Goal: Navigation & Orientation: Find specific page/section

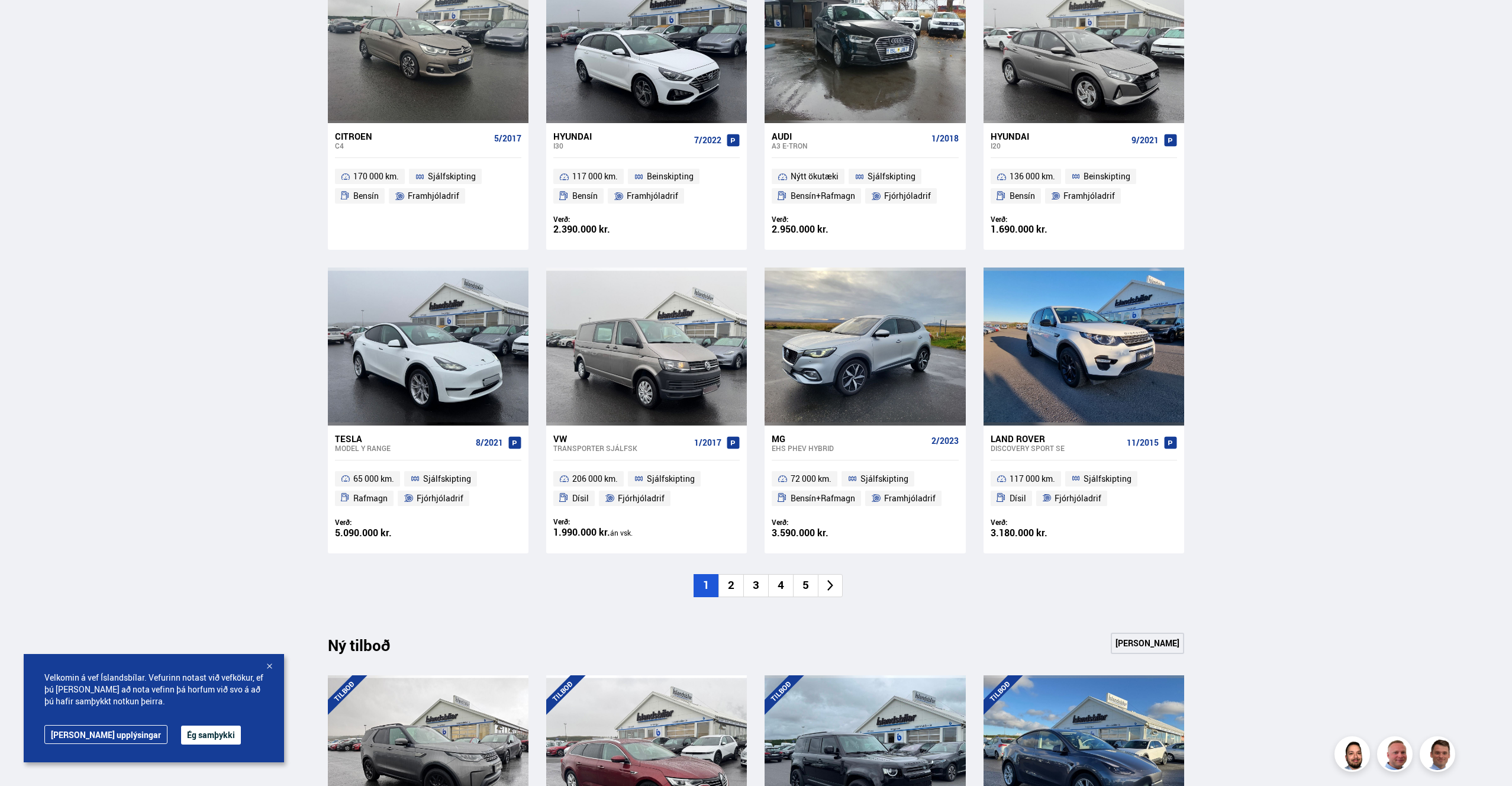
scroll to position [631, 0]
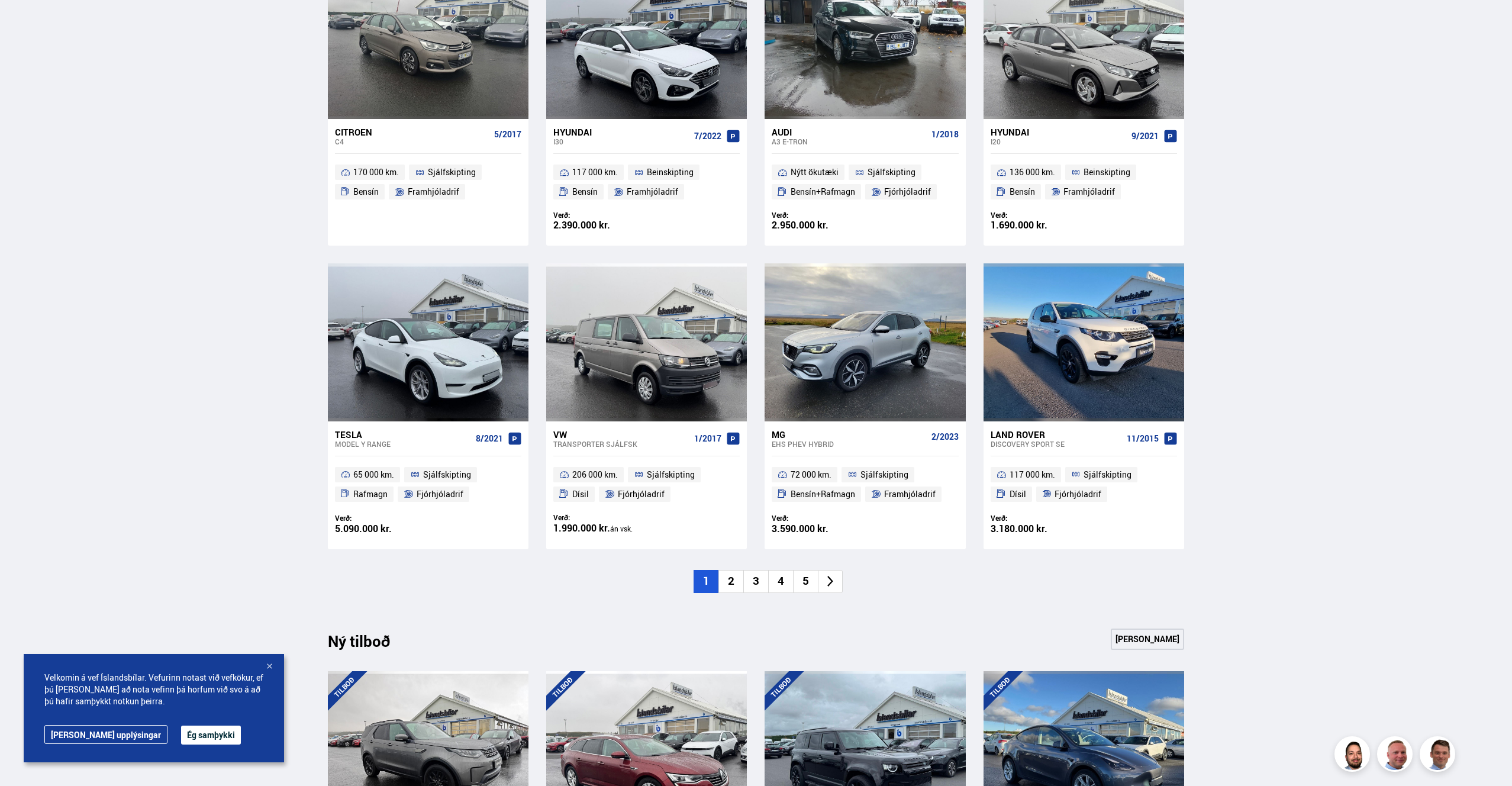
click at [727, 585] on li "2" at bounding box center [731, 581] width 25 height 23
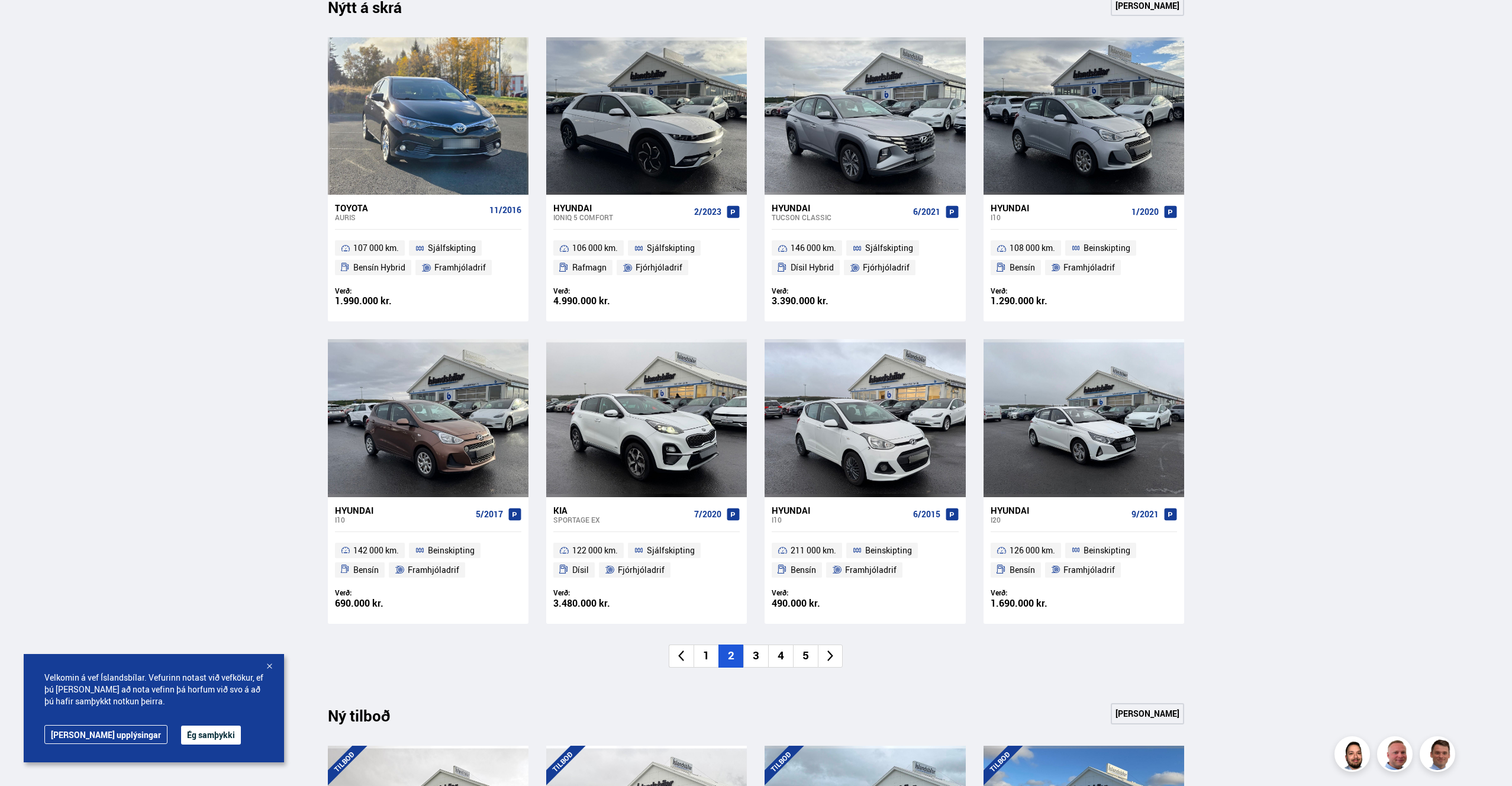
scroll to position [555, 0]
click at [752, 657] on li "3" at bounding box center [755, 657] width 25 height 23
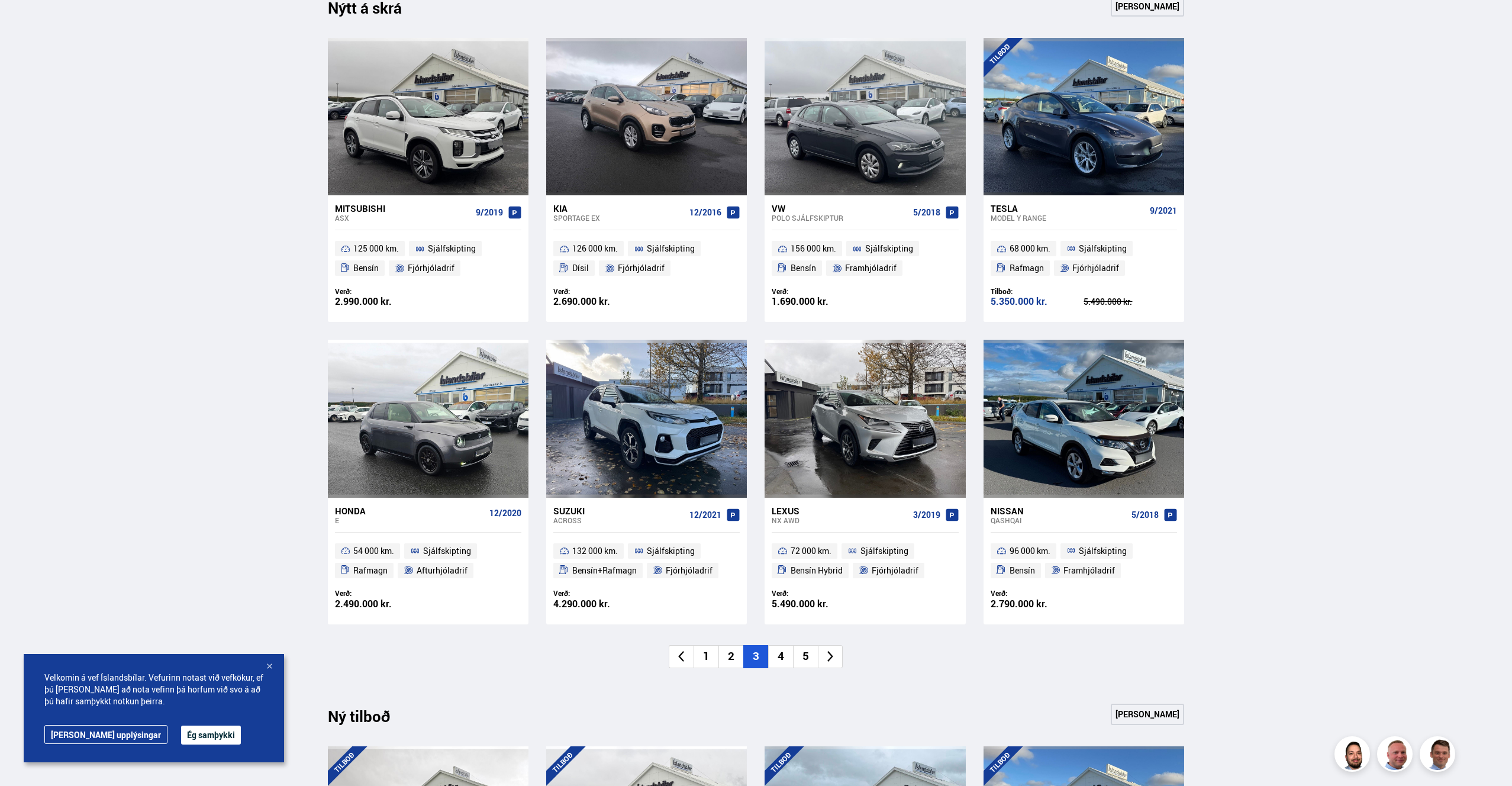
scroll to position [539, 0]
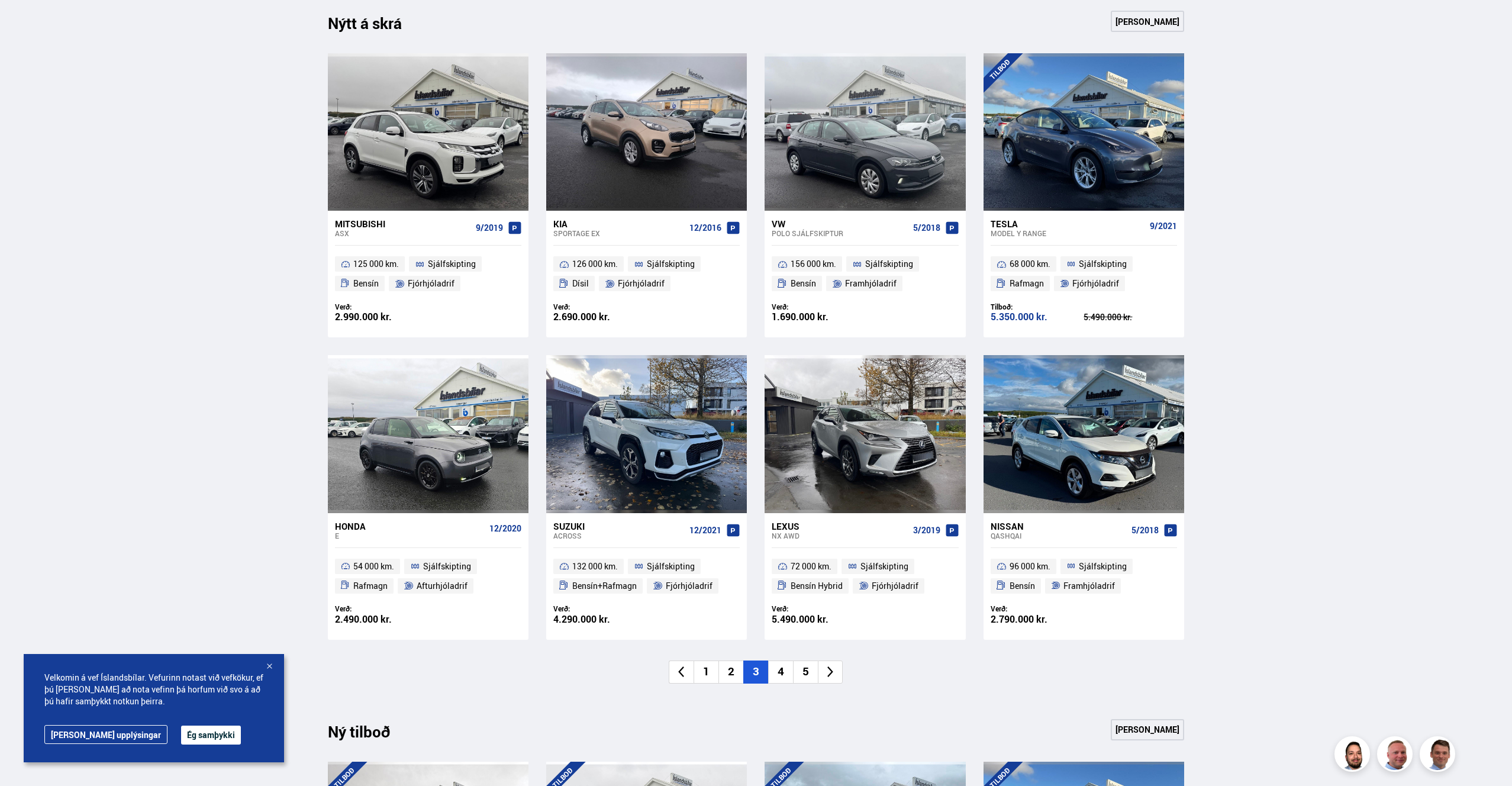
click at [783, 675] on li "4" at bounding box center [780, 672] width 25 height 23
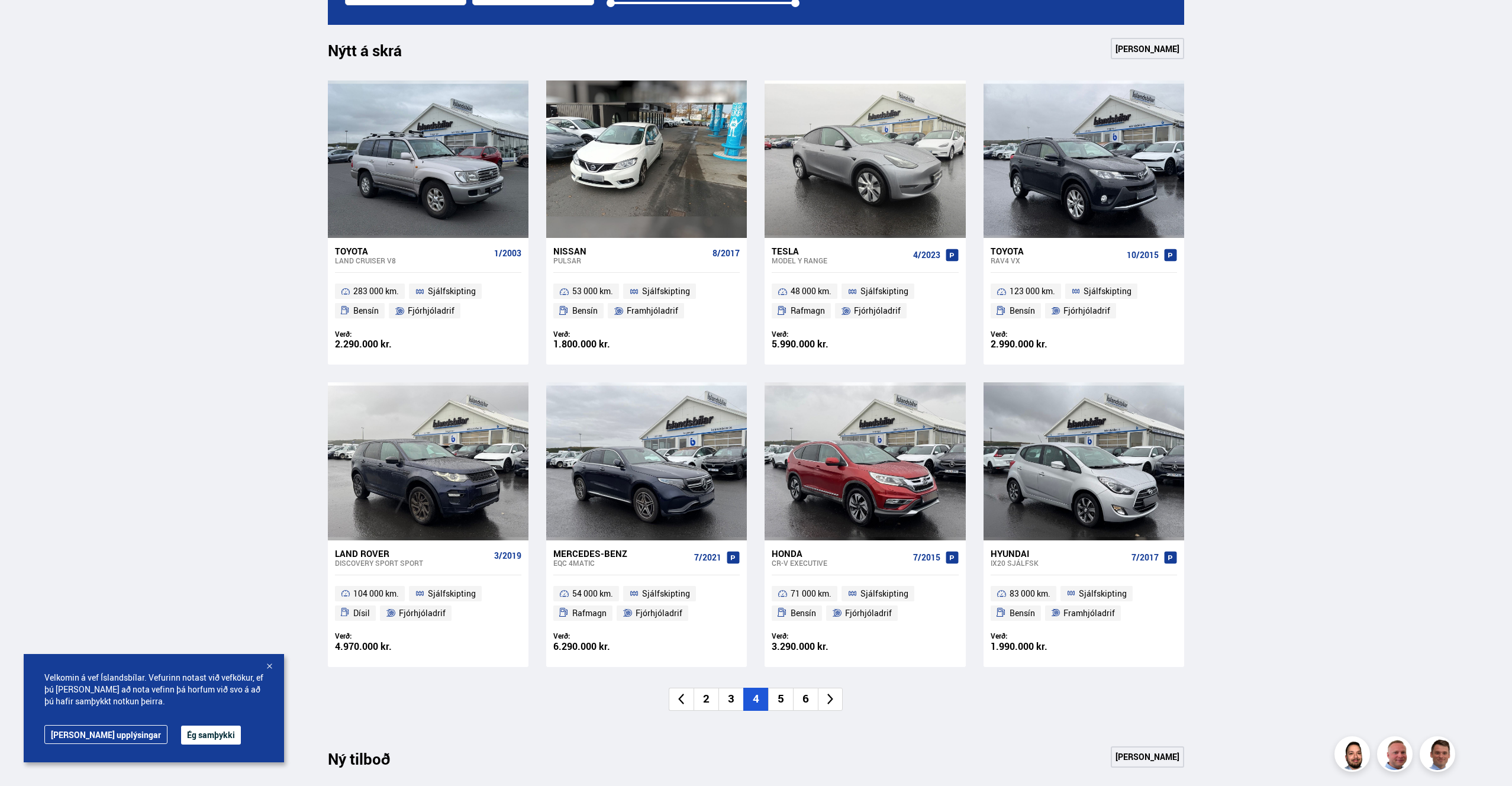
scroll to position [515, 0]
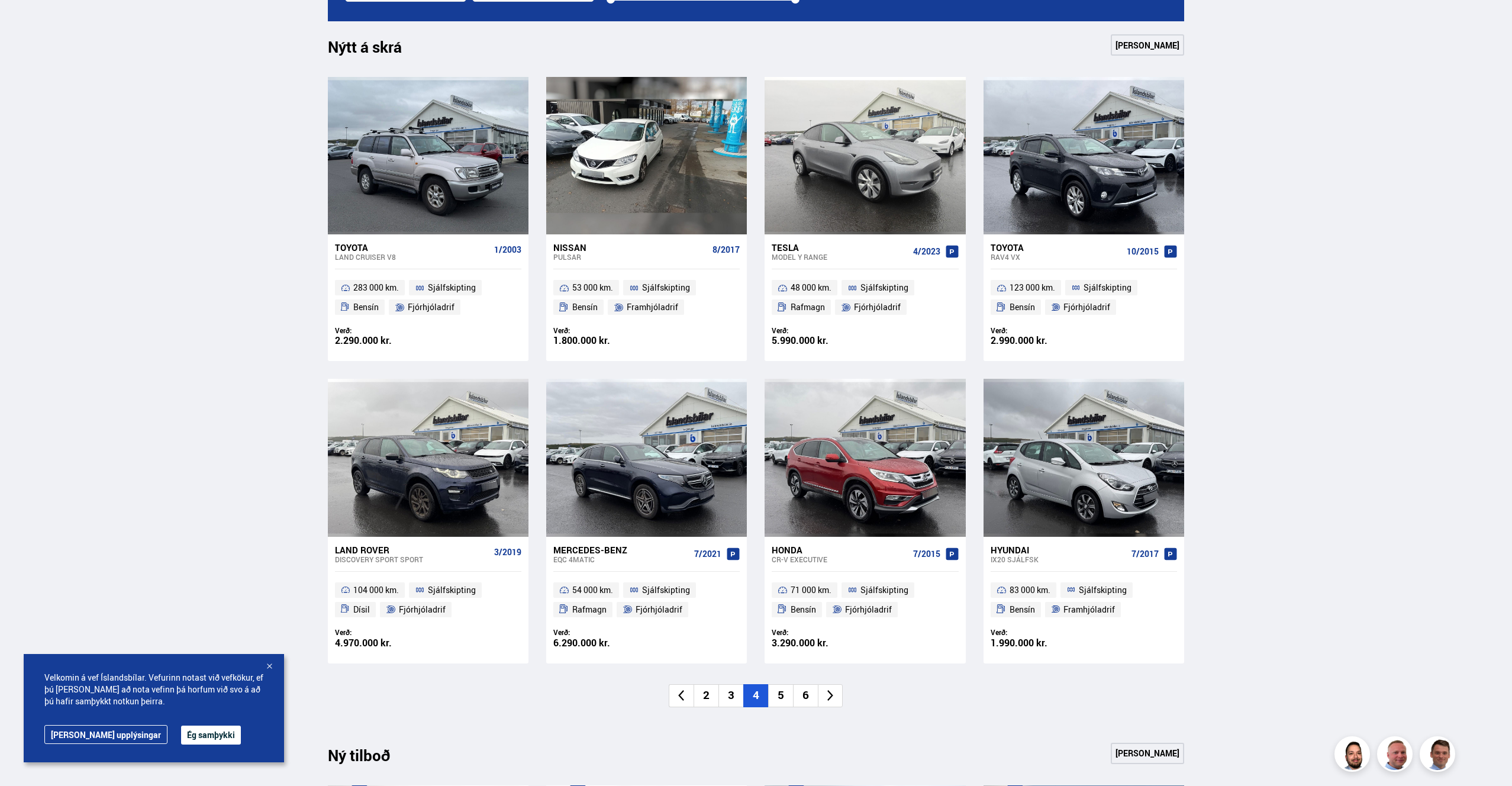
click at [785, 699] on li "5" at bounding box center [780, 695] width 25 height 23
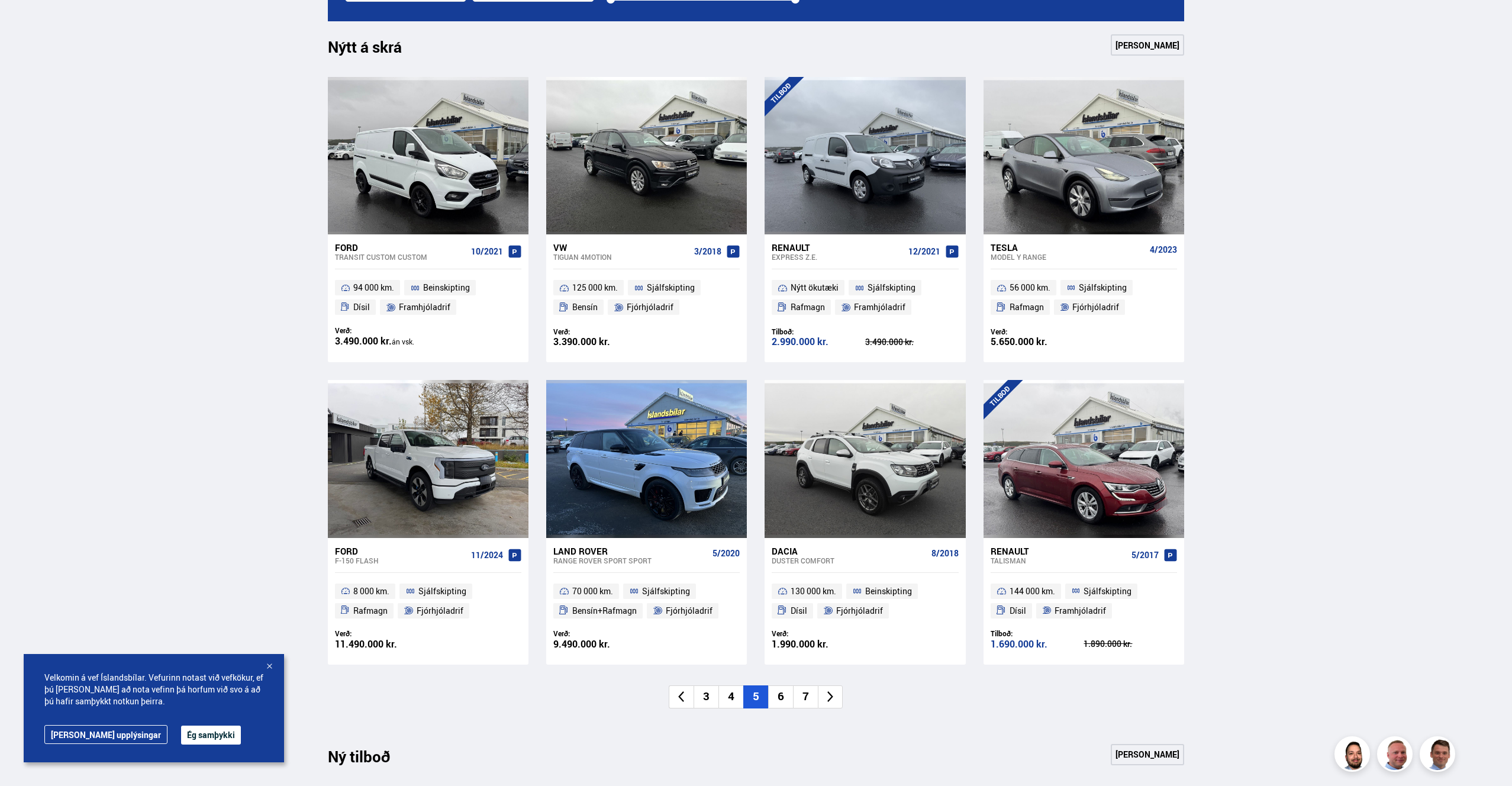
click at [726, 699] on li "4" at bounding box center [731, 697] width 25 height 23
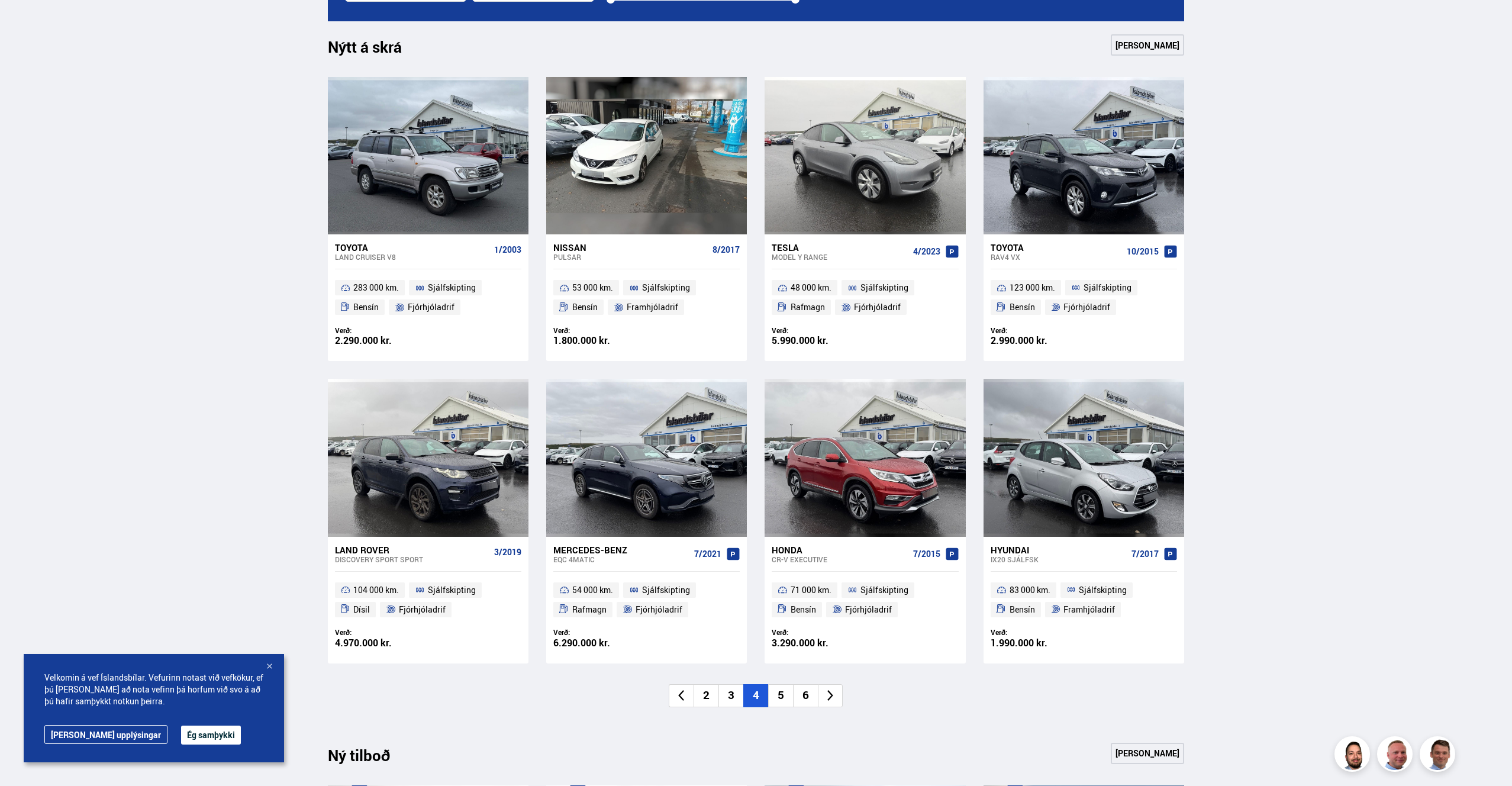
click at [780, 699] on li "5" at bounding box center [780, 695] width 25 height 23
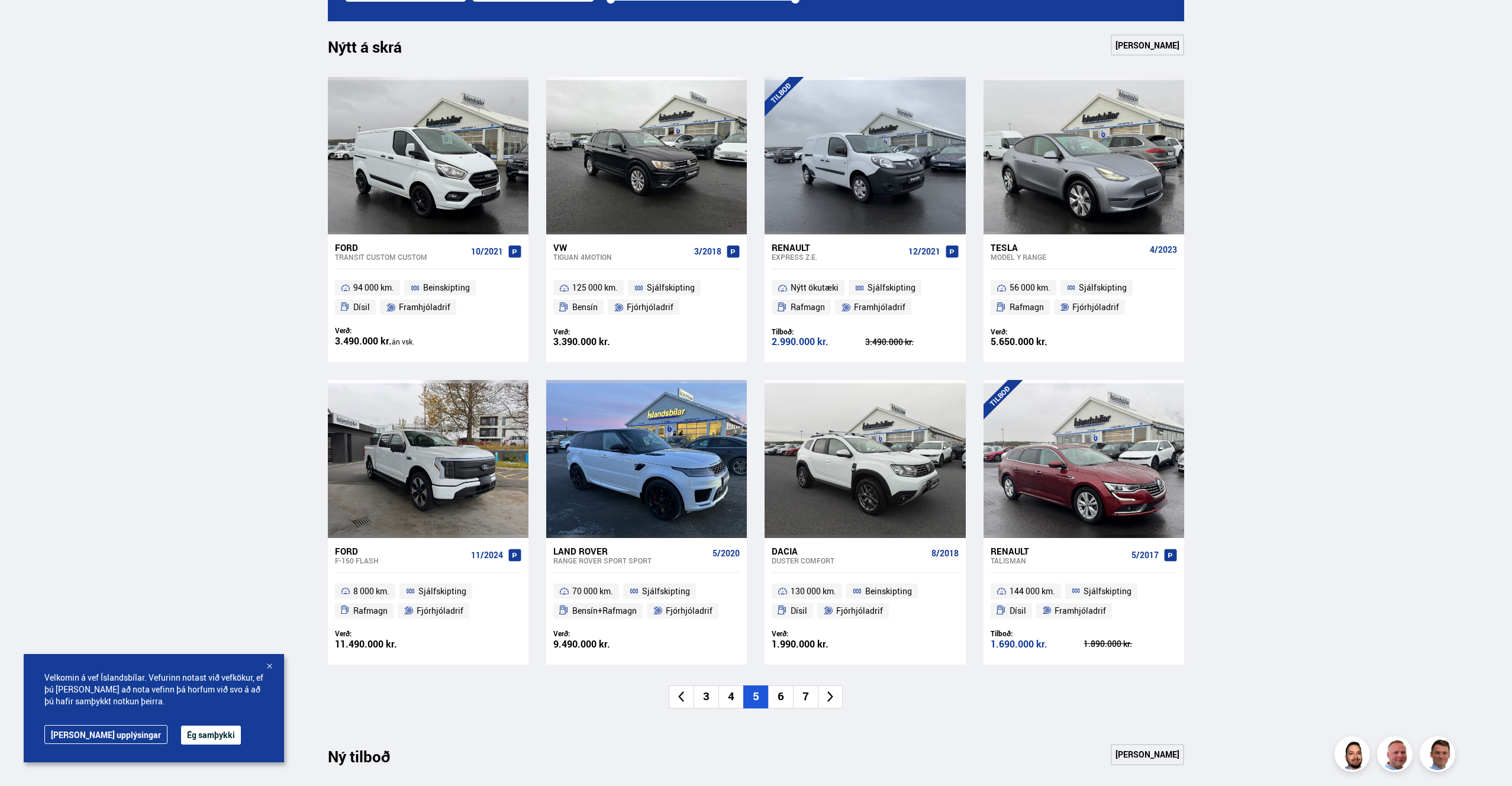
click at [785, 699] on li "6" at bounding box center [780, 697] width 25 height 23
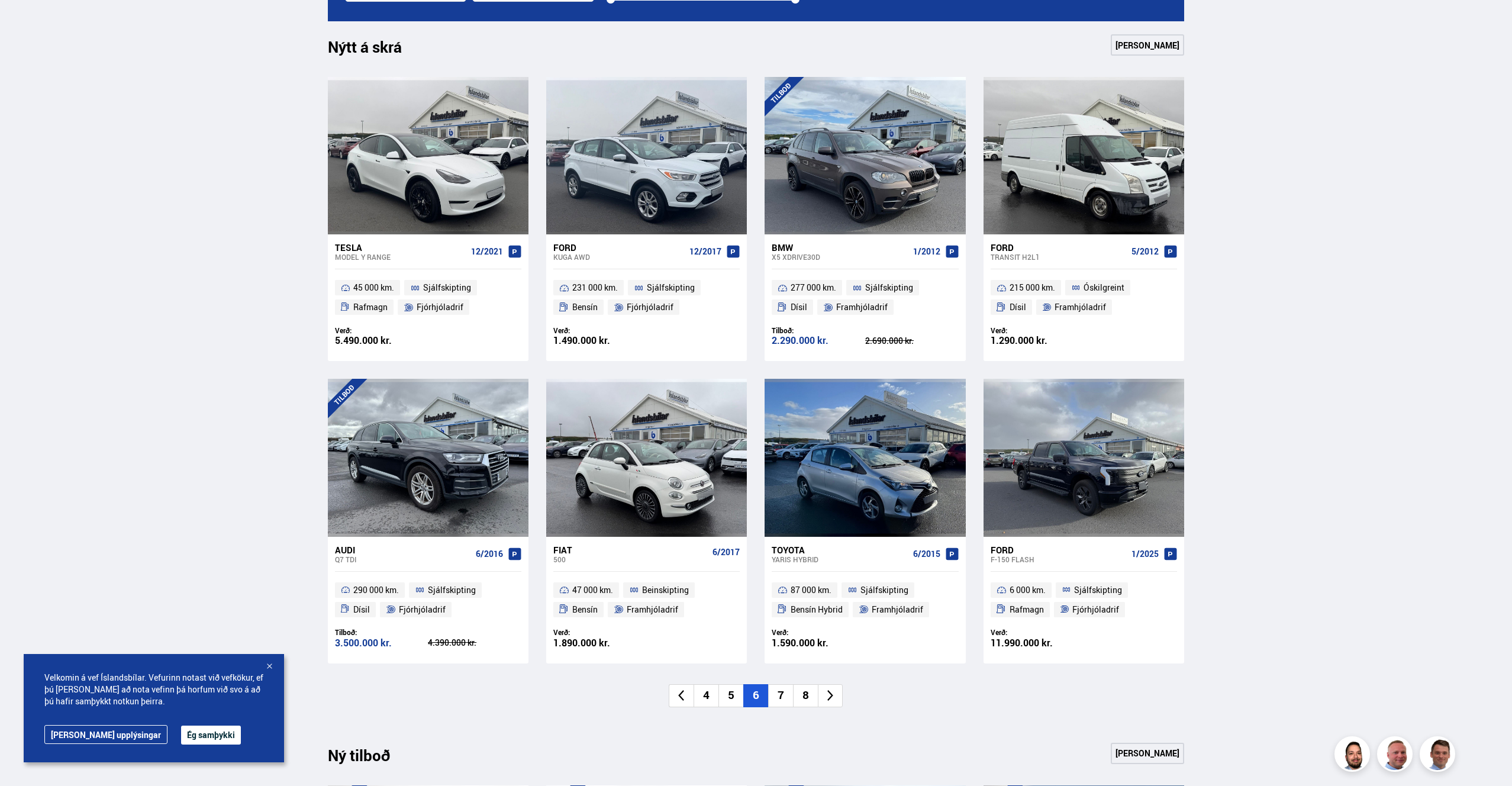
click at [785, 699] on li "7" at bounding box center [780, 695] width 25 height 23
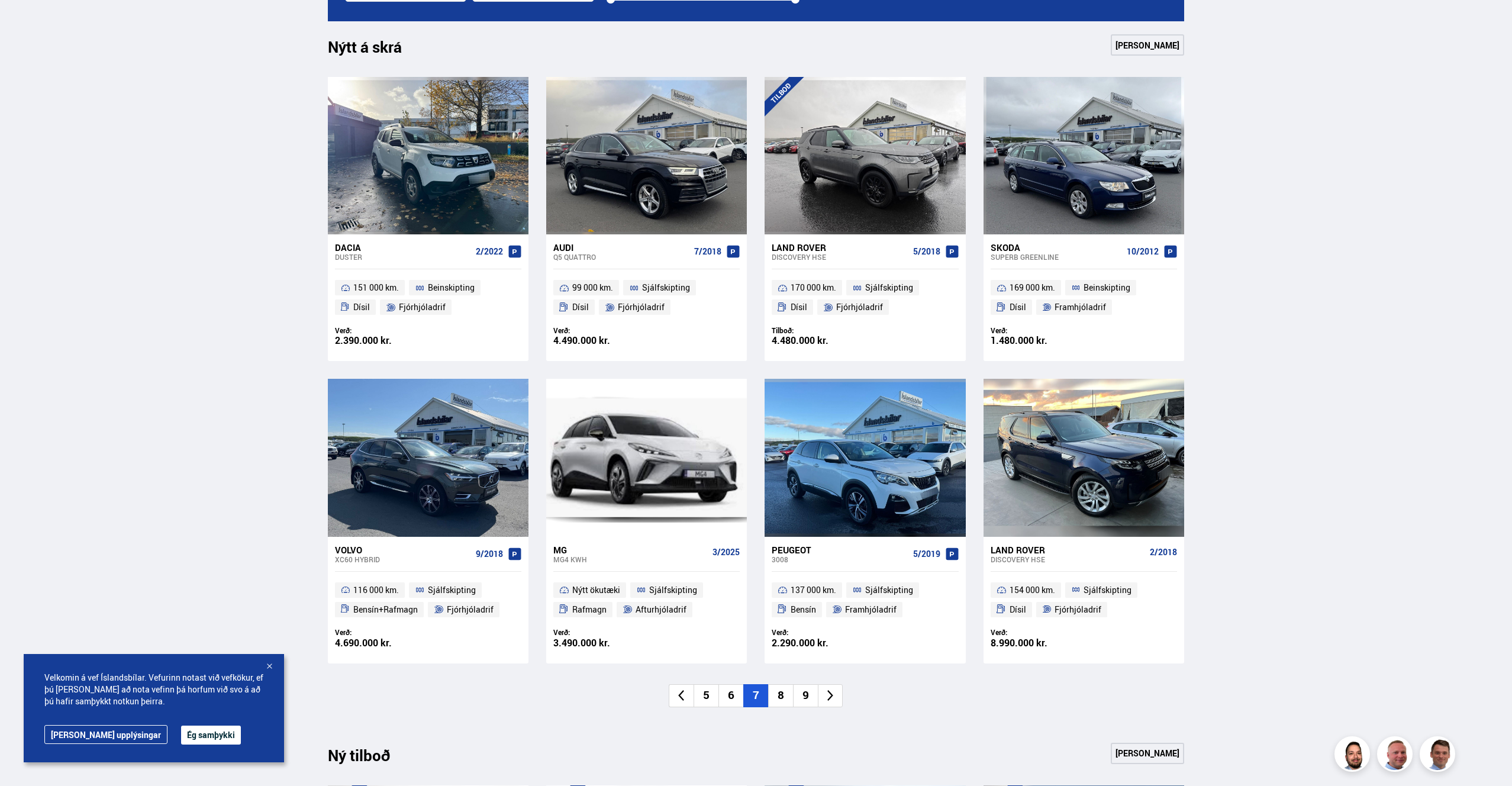
click at [783, 705] on li "8" at bounding box center [780, 695] width 25 height 23
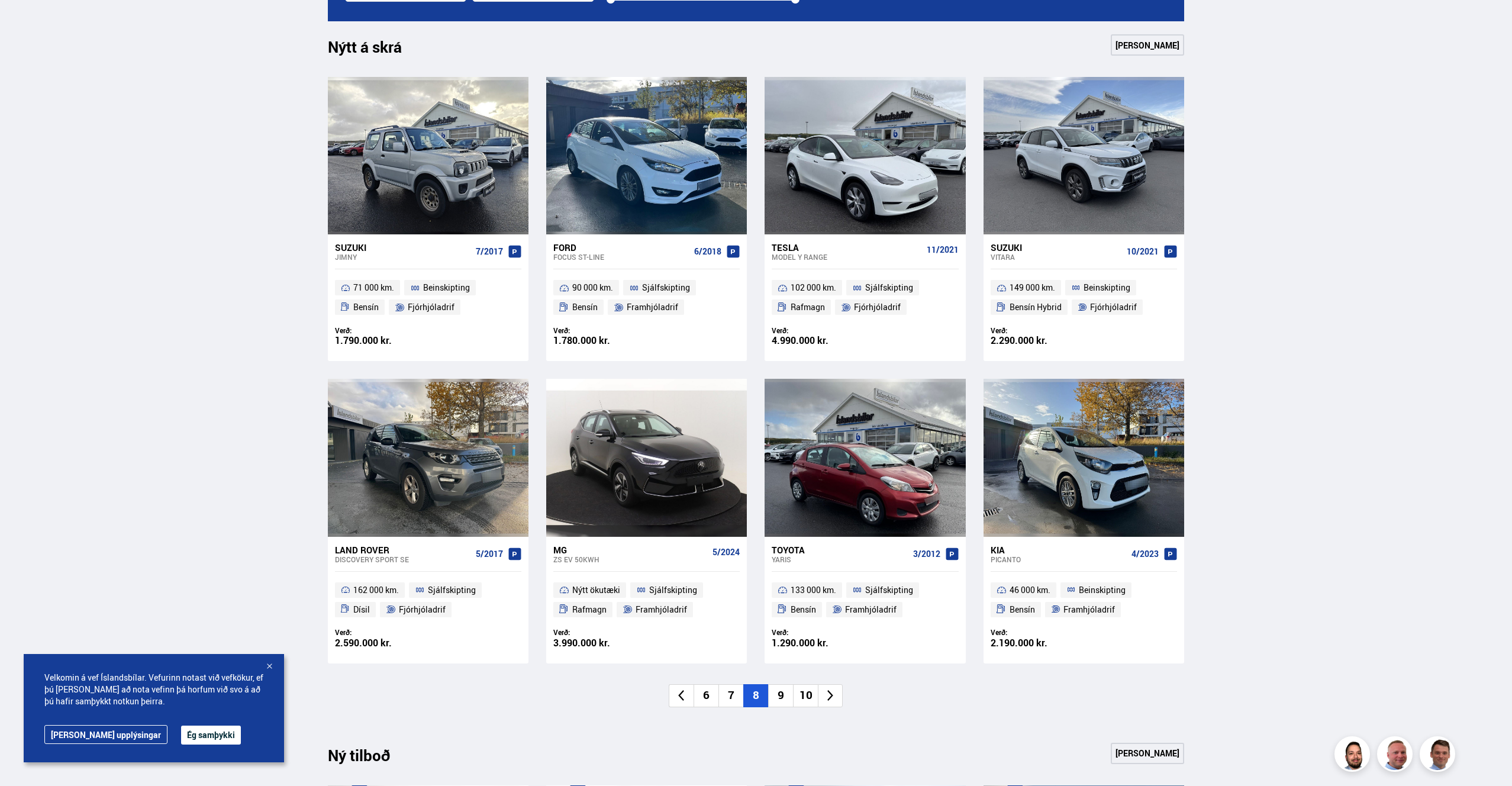
click at [785, 699] on li "9" at bounding box center [780, 695] width 25 height 23
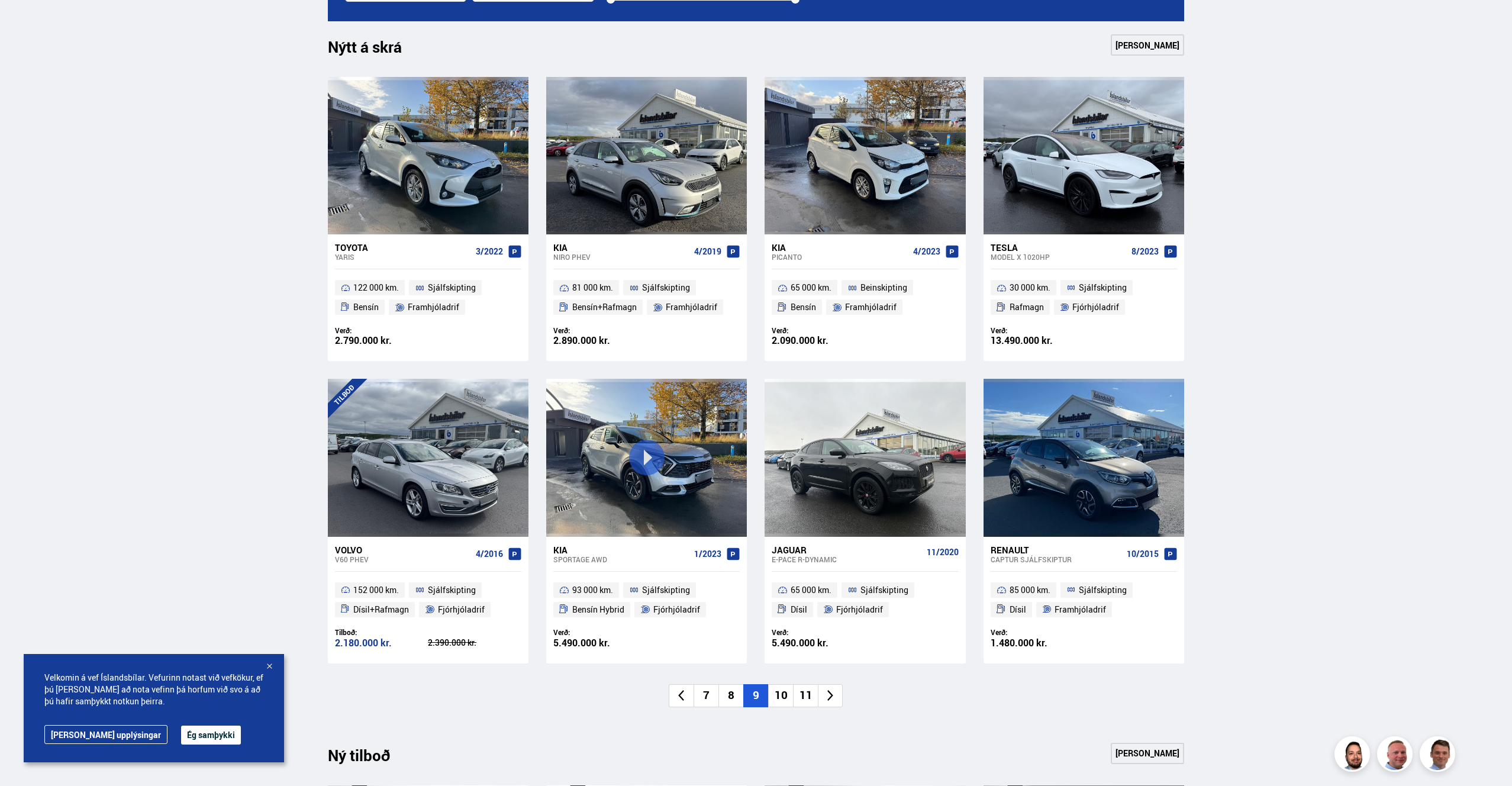
click at [773, 697] on li "10" at bounding box center [780, 695] width 25 height 23
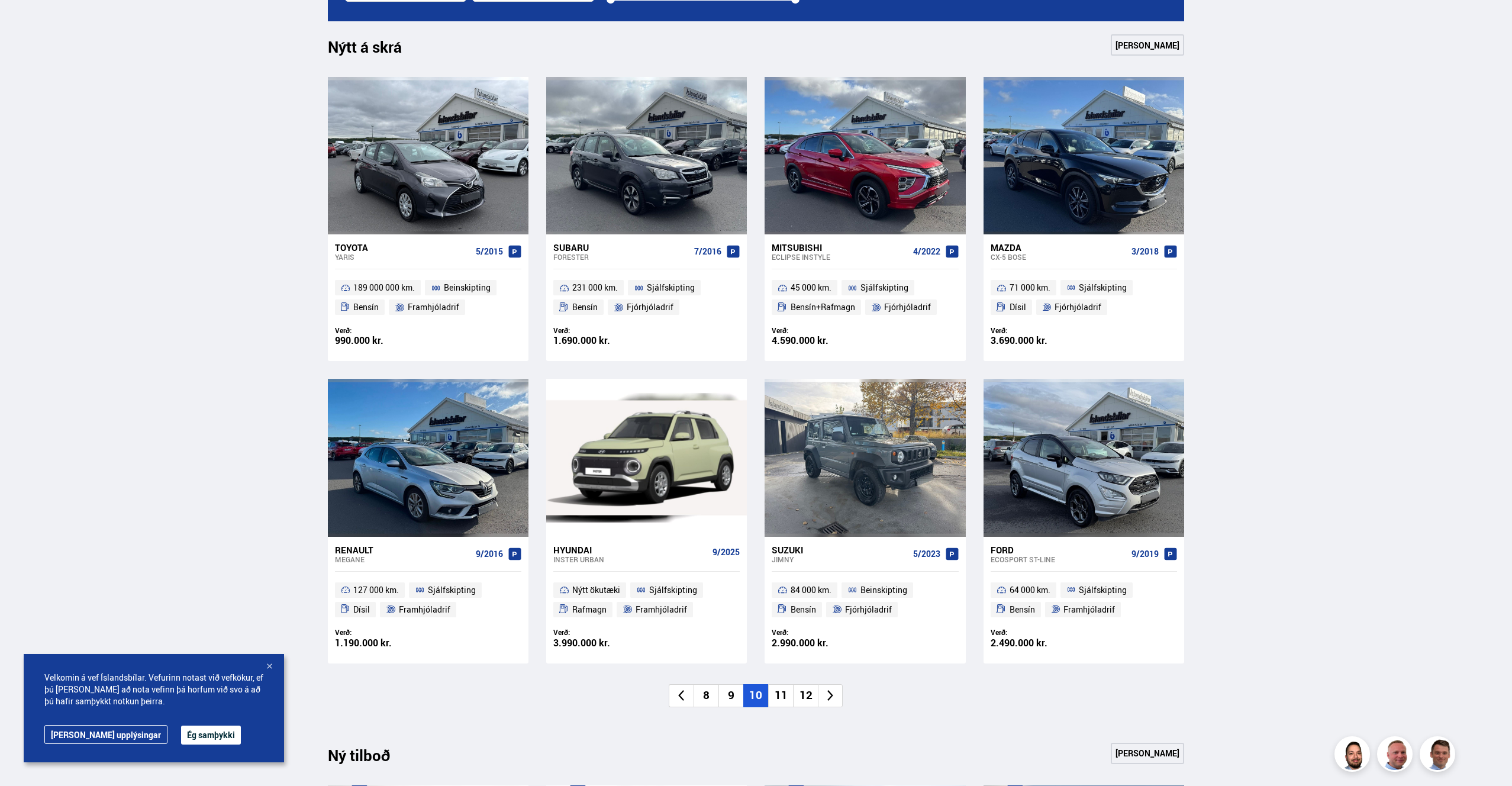
click at [736, 697] on li "9" at bounding box center [731, 695] width 25 height 23
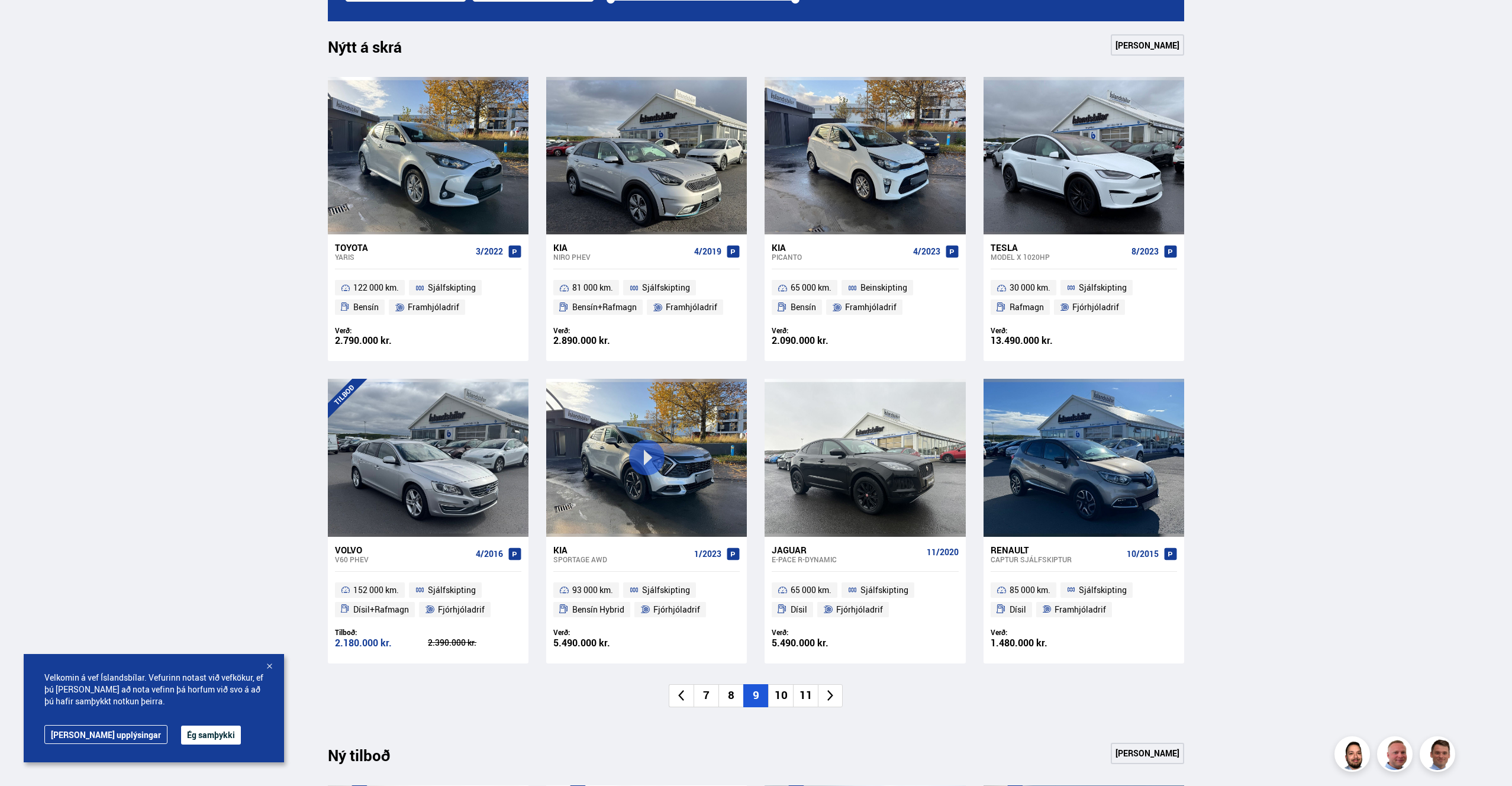
click at [782, 695] on li "10" at bounding box center [780, 695] width 25 height 23
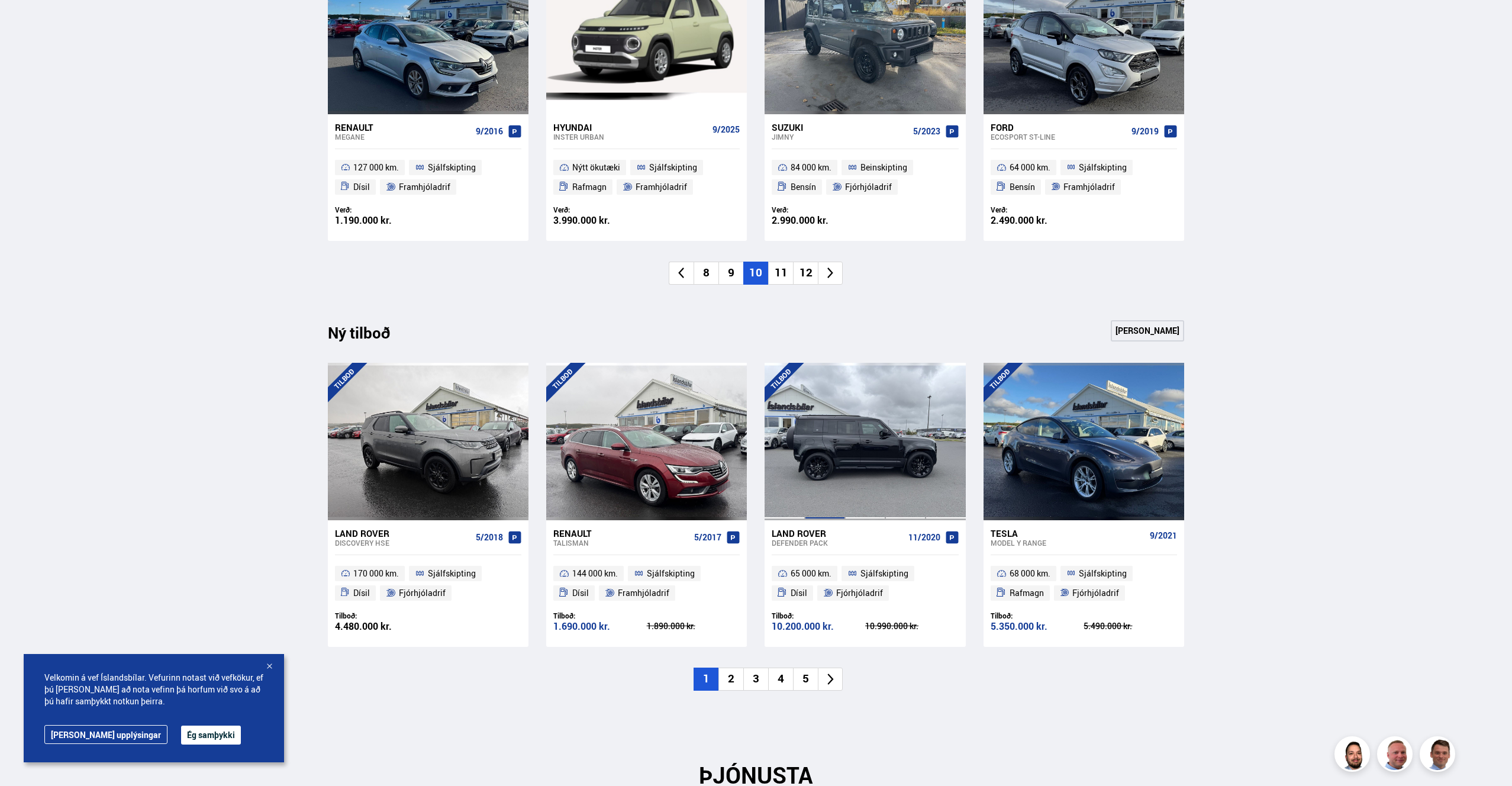
scroll to position [1150, 0]
